Goal: Transaction & Acquisition: Purchase product/service

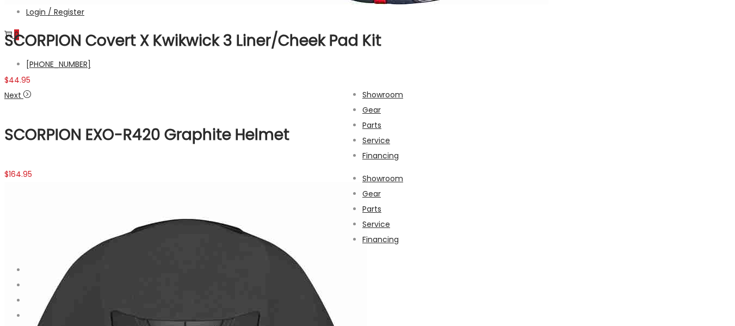
scroll to position [767, 0]
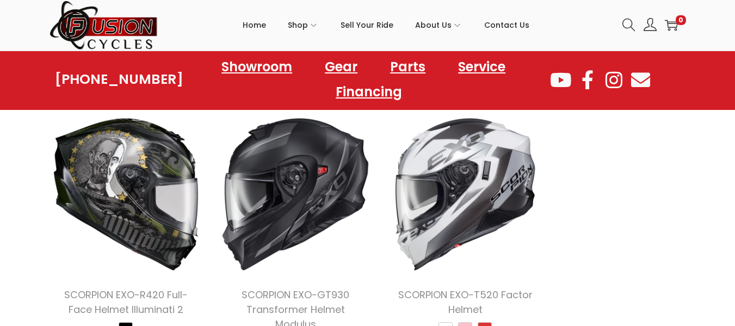
scroll to position [1768, 0]
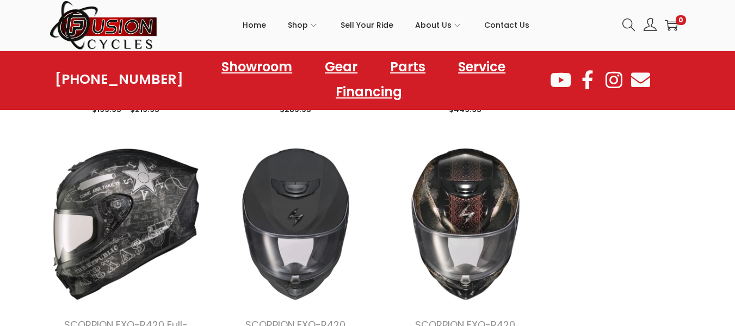
scroll to position [2842, 0]
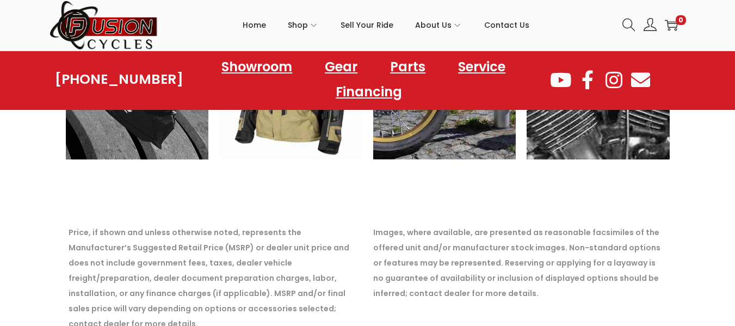
scroll to position [8700, 0]
